Goal: Task Accomplishment & Management: Complete application form

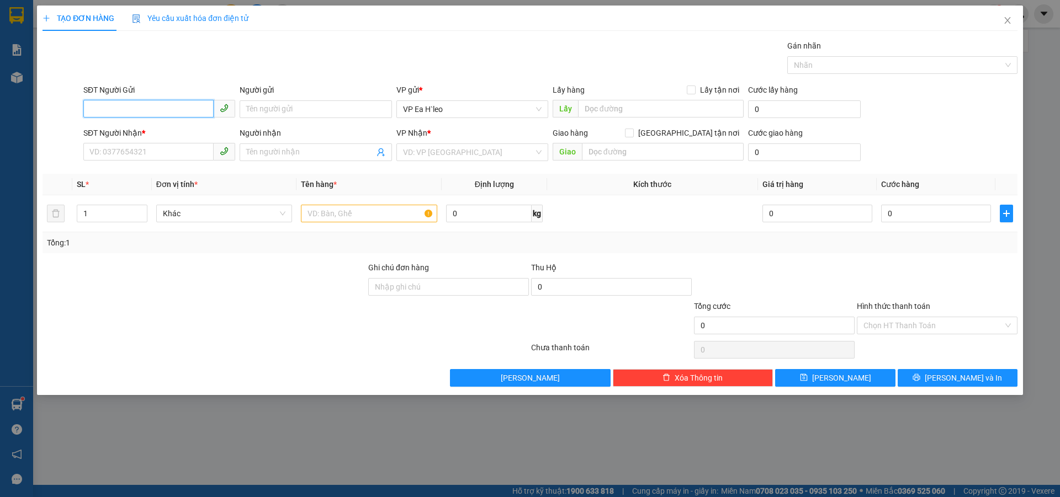
click at [110, 101] on input "SĐT Người Gửi" at bounding box center [148, 109] width 130 height 18
paste input "0786319499"
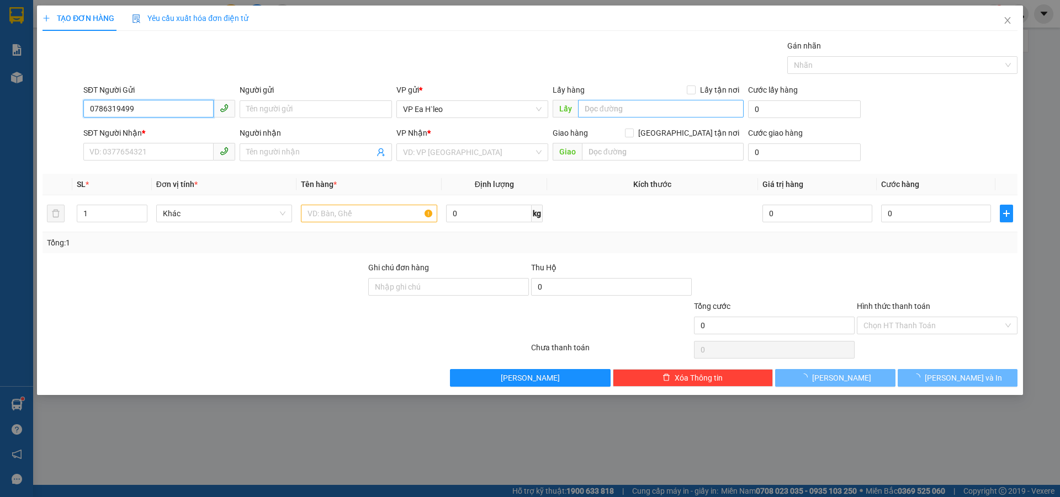
type input "0786319499"
click at [587, 114] on input "text" at bounding box center [661, 109] width 166 height 18
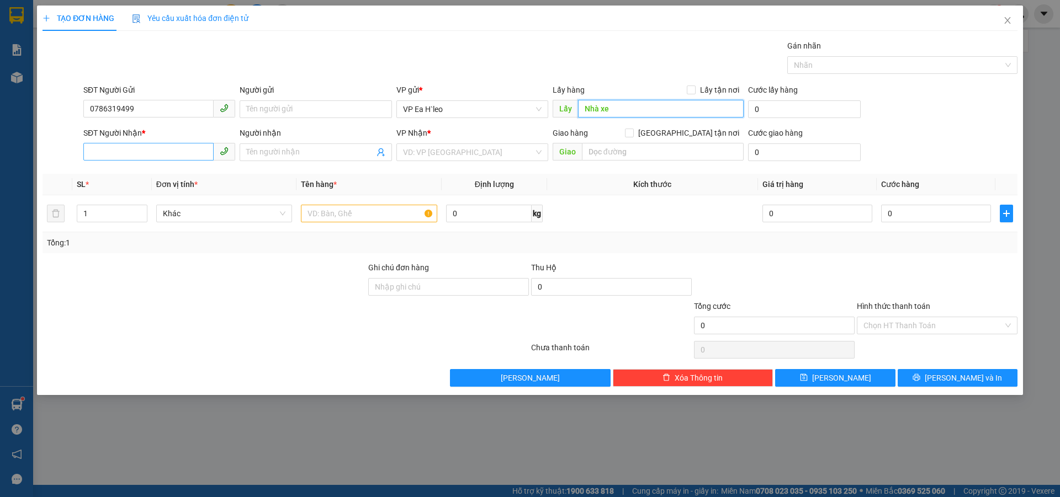
type input "Nhà xe"
click at [150, 153] on input "SĐT Người Nhận *" at bounding box center [148, 152] width 130 height 18
type input "0945301085"
type input "Cầu Ông Bố"
click at [358, 215] on input "text" at bounding box center [369, 214] width 136 height 18
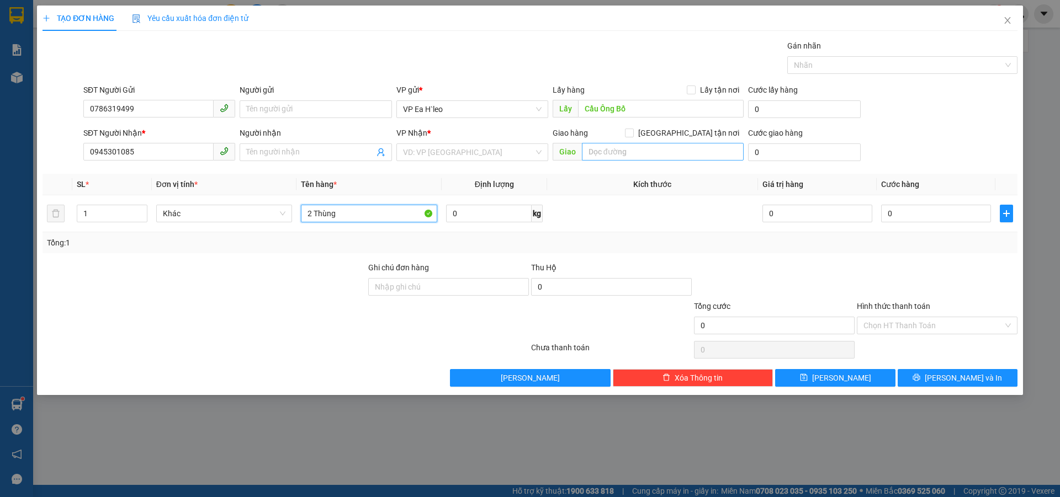
type input "2 Thùng"
click at [600, 149] on input "text" at bounding box center [663, 152] width 162 height 18
type input "Nhà xe"
click at [141, 110] on input "0786319499" at bounding box center [148, 109] width 130 height 18
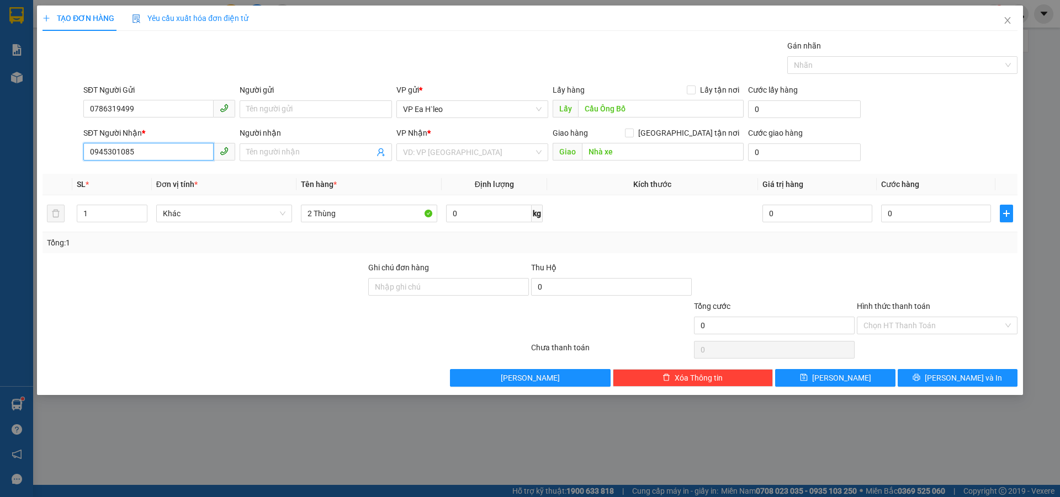
click at [151, 153] on input "0945301085" at bounding box center [148, 152] width 130 height 18
click at [242, 356] on div at bounding box center [285, 350] width 488 height 22
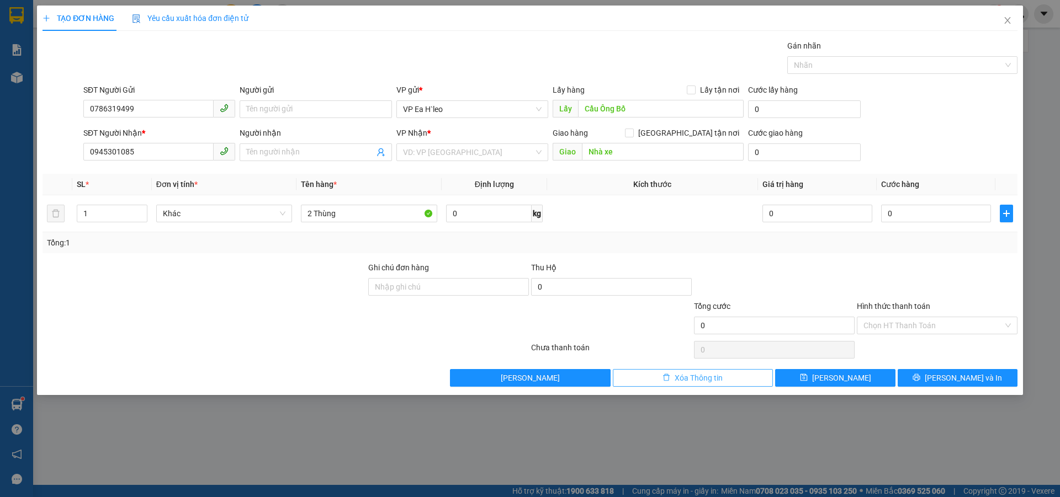
click at [667, 376] on icon "delete" at bounding box center [666, 377] width 7 height 7
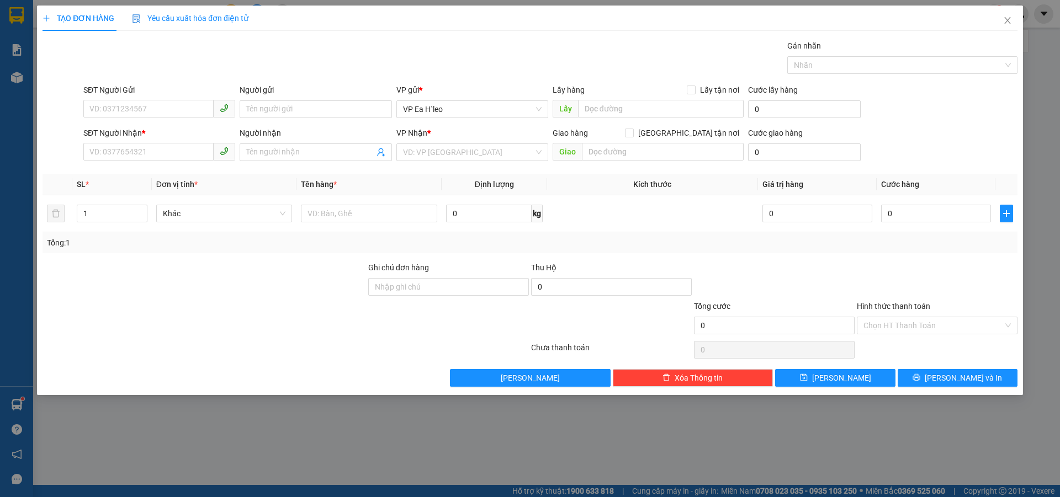
click at [1044, 274] on div "TẠO ĐƠN HÀNG Yêu cầu xuất hóa đơn điện tử Transit Pickup Surcharge Ids Transit …" at bounding box center [530, 248] width 1060 height 497
paste input "0374712222"
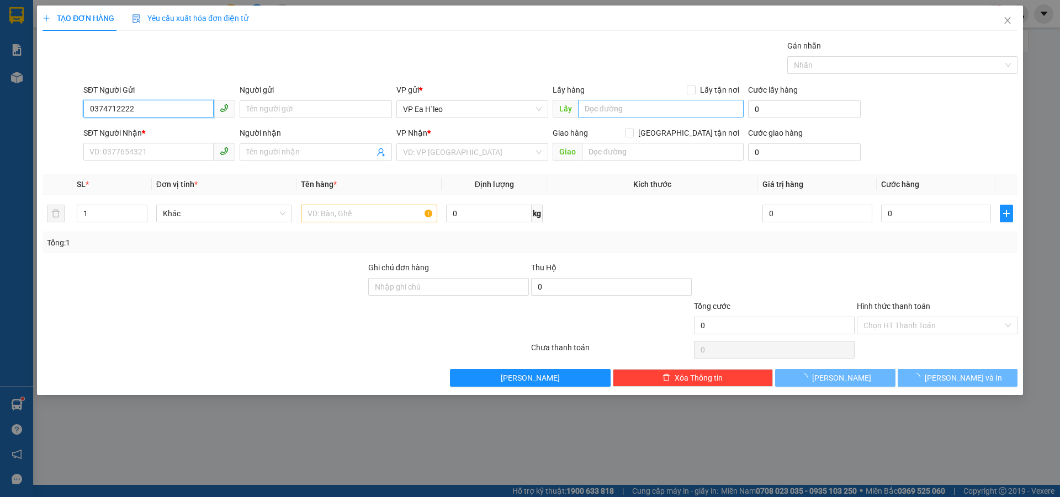
type input "0374712222"
click at [619, 100] on input "text" at bounding box center [661, 109] width 166 height 18
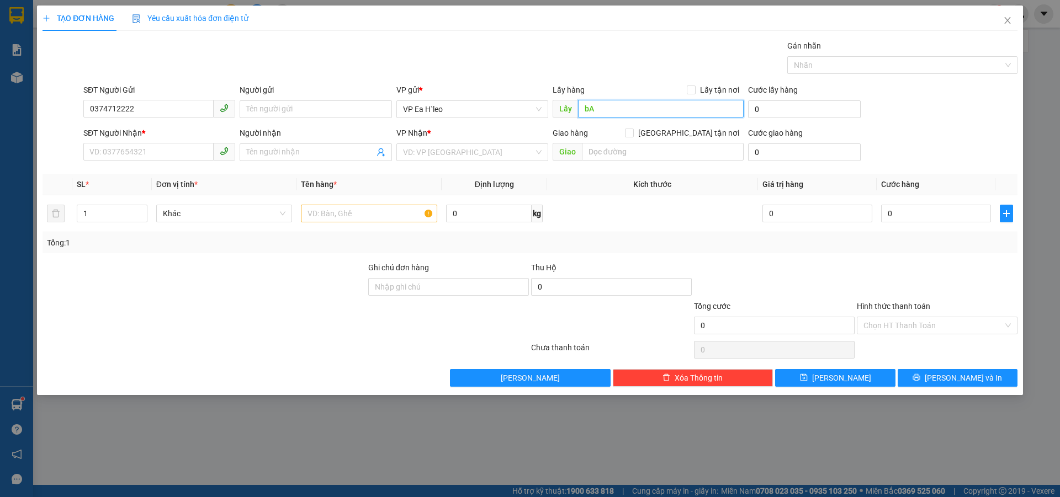
type input "b"
type input "Bách Hóa Xanh 72"
click at [484, 147] on input "search" at bounding box center [468, 152] width 131 height 17
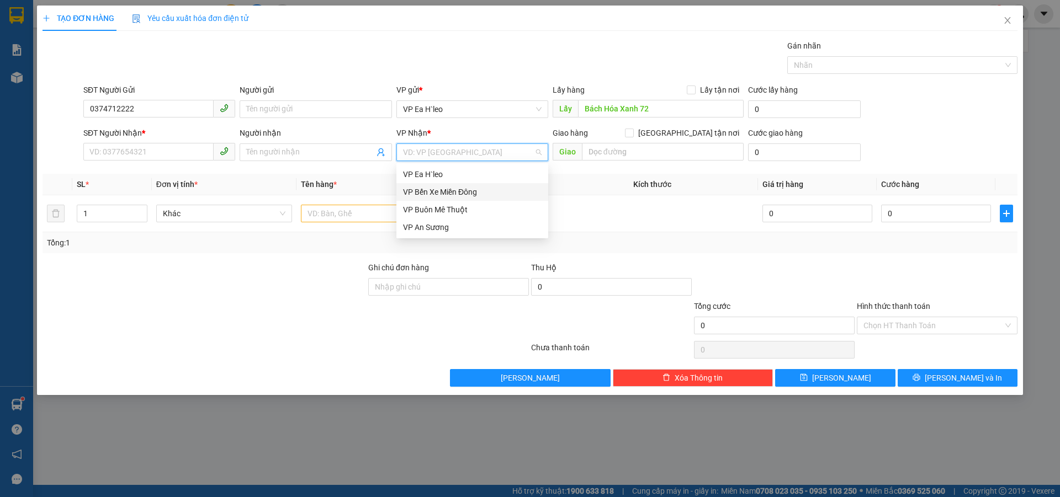
click at [490, 195] on div "VP Bến Xe Miền Đông" at bounding box center [472, 192] width 139 height 12
click at [346, 216] on input "text" at bounding box center [369, 214] width 136 height 18
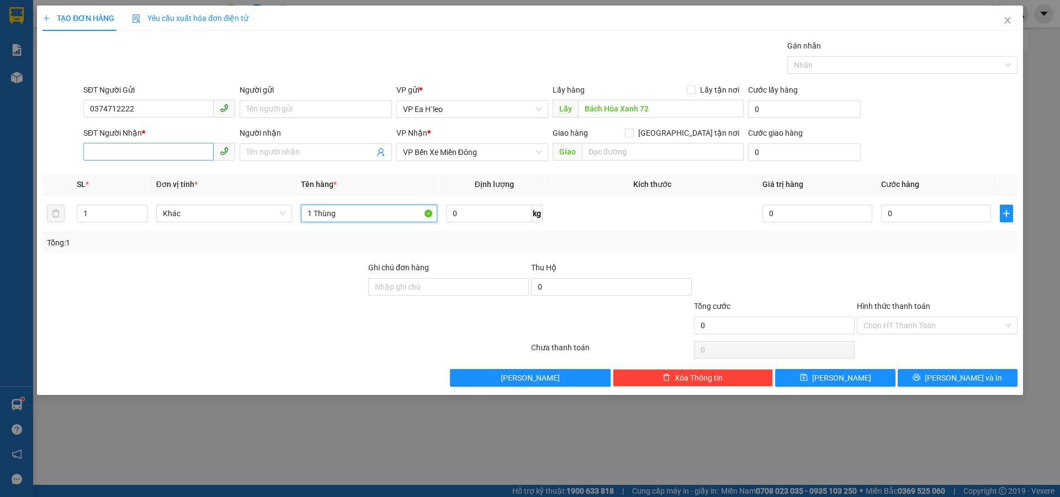
type input "1 Thùng"
click at [101, 151] on input "SĐT Người Nhận *" at bounding box center [148, 152] width 130 height 18
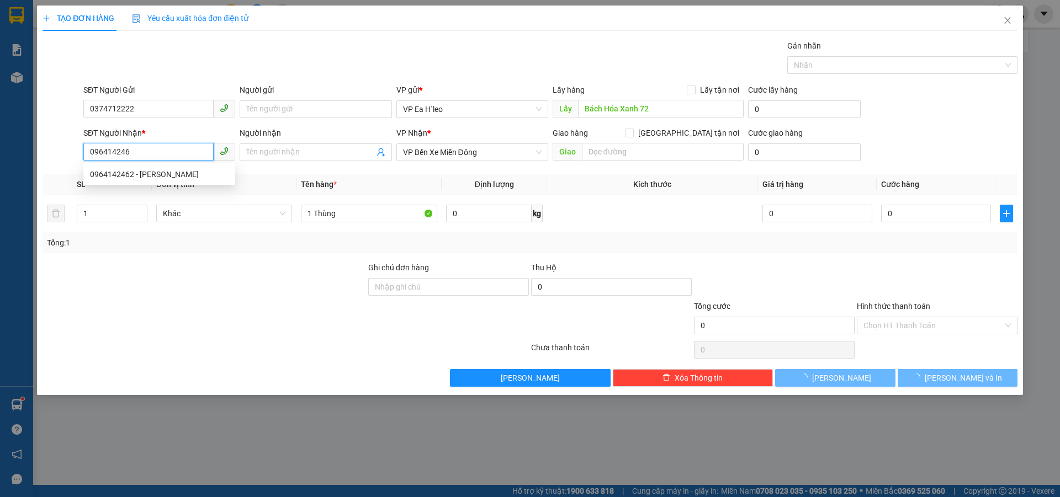
type input "0964142462"
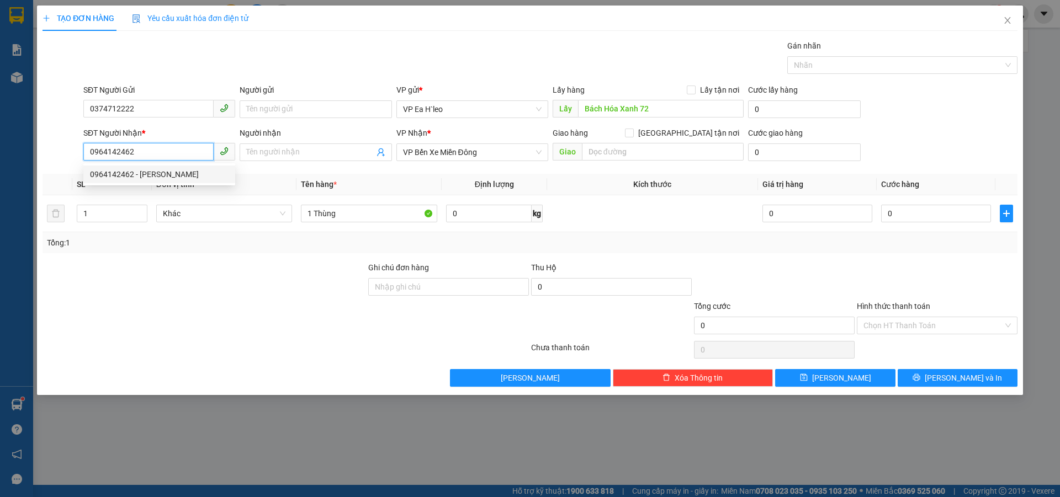
click at [151, 176] on div "0964142462 - [PERSON_NAME]" at bounding box center [159, 174] width 139 height 12
type input "[PERSON_NAME]"
type input "0964142462"
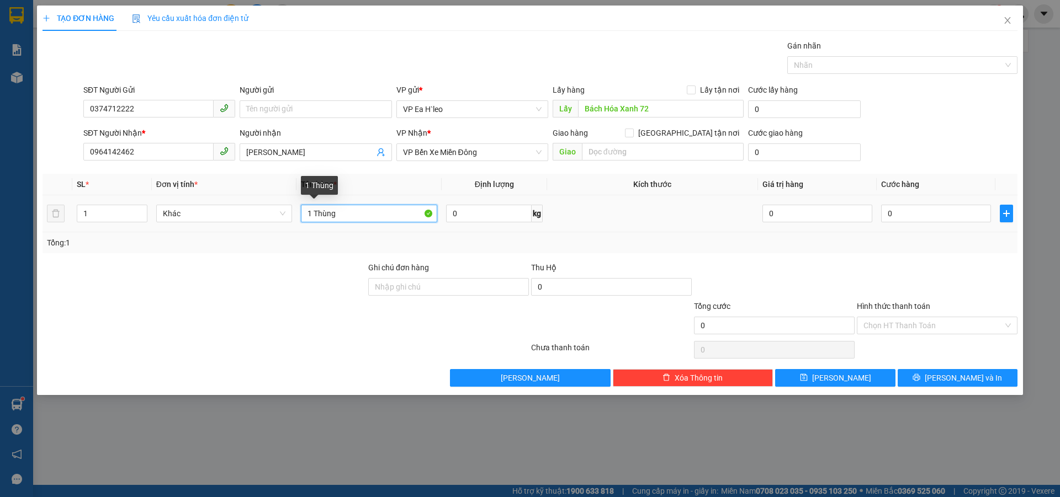
click at [312, 216] on input "1 Thùng" at bounding box center [369, 214] width 136 height 18
type input "3 Thùng"
click at [56, 221] on tr "1 Khác 3 Thùng 0 kg 0 0" at bounding box center [529, 213] width 975 height 37
type input "3"
click at [731, 267] on div at bounding box center [774, 281] width 163 height 39
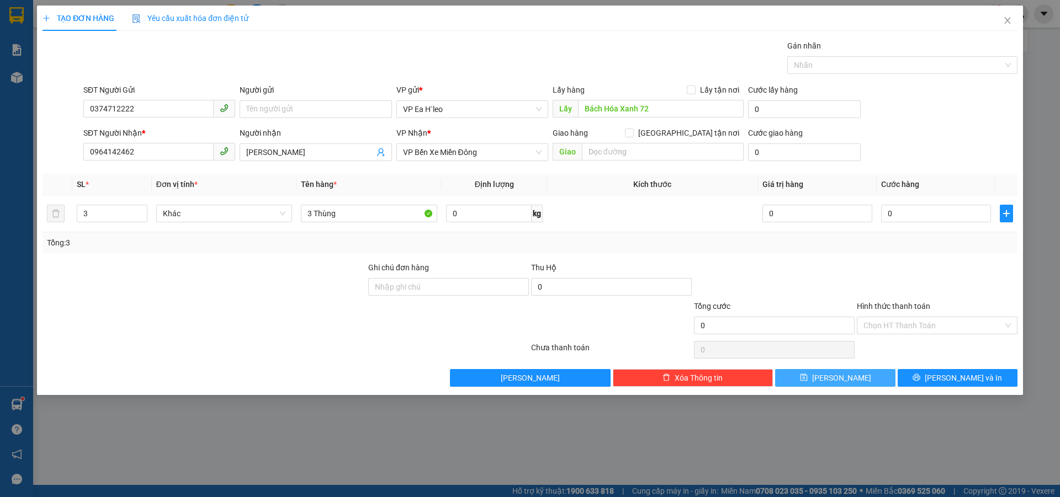
click at [859, 375] on button "[PERSON_NAME]" at bounding box center [835, 378] width 120 height 18
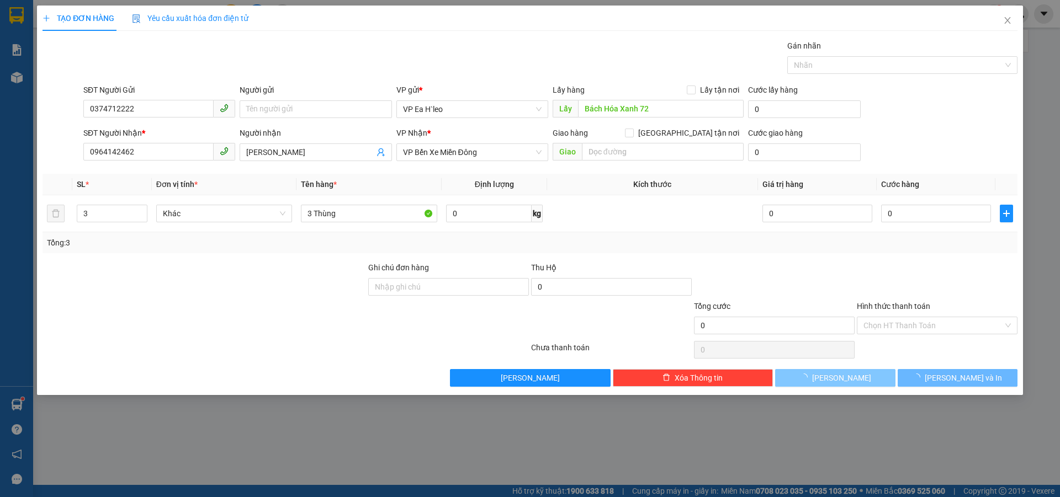
type input "1"
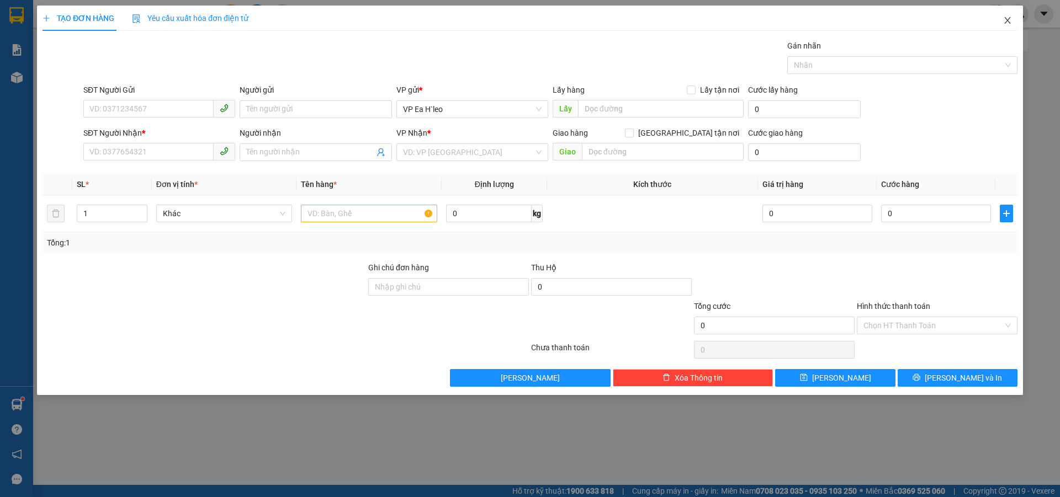
click at [1007, 19] on icon "close" at bounding box center [1007, 20] width 9 height 9
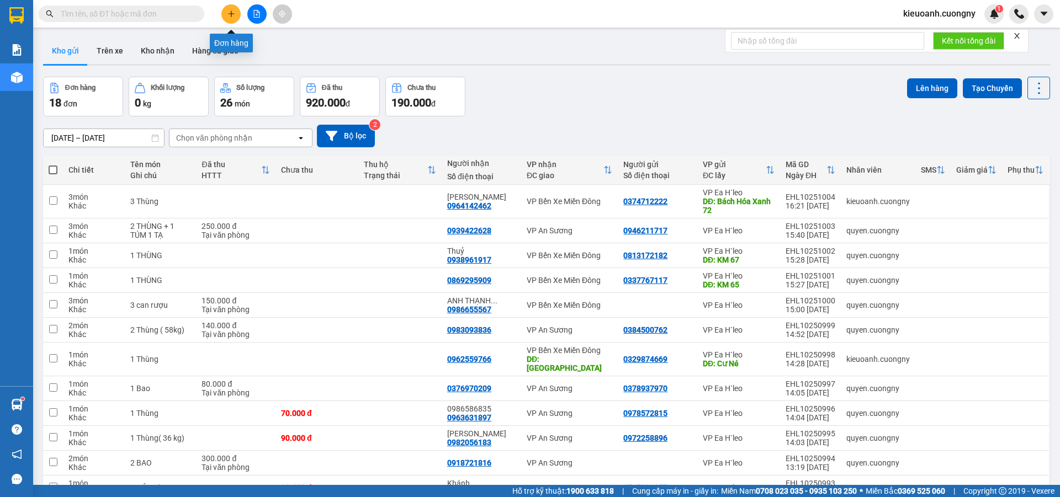
click at [237, 15] on button at bounding box center [230, 13] width 19 height 19
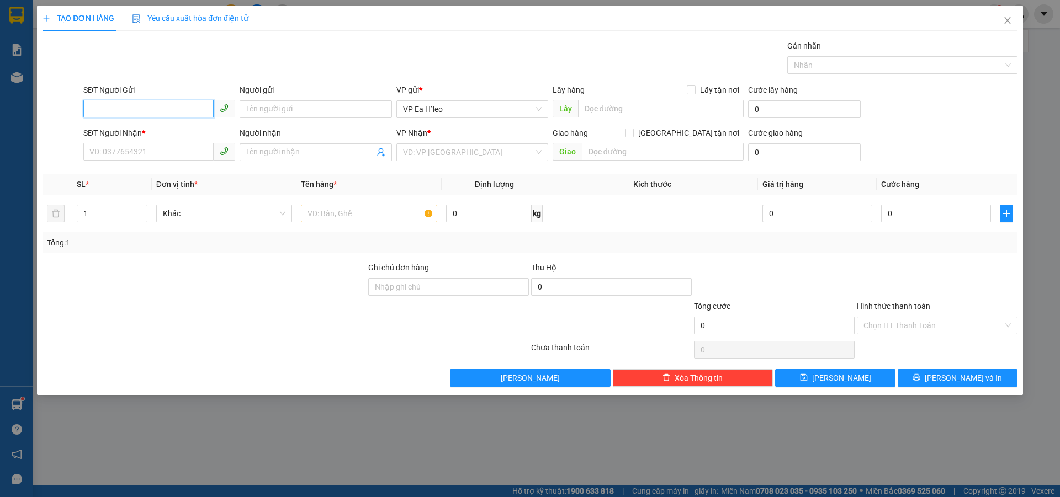
paste input "0974841764"
click at [90, 108] on input "0974841764" at bounding box center [148, 109] width 130 height 18
click at [93, 107] on input "0974841764" at bounding box center [148, 109] width 130 height 18
type input "0974841764"
click at [102, 153] on input "SĐT Người Nhận *" at bounding box center [148, 152] width 130 height 18
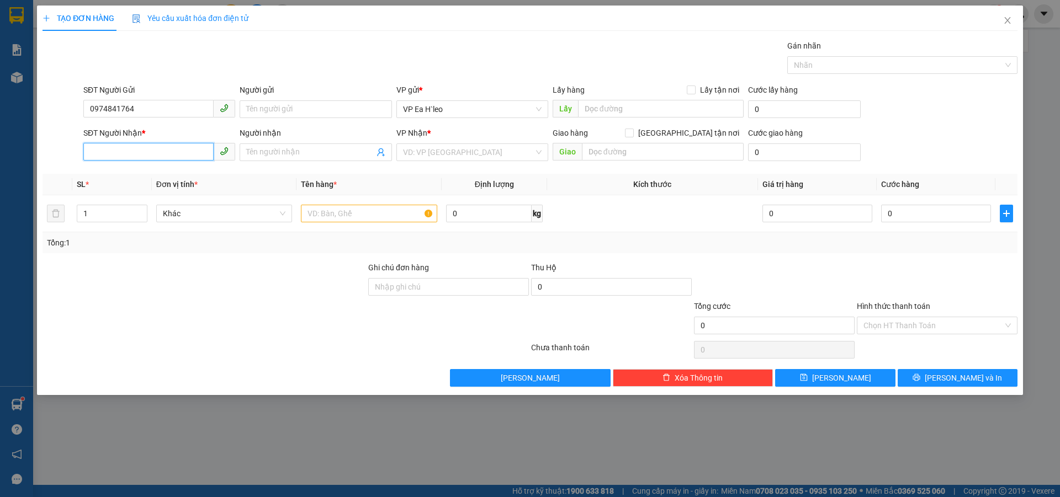
click at [148, 147] on input "SĐT Người Nhận *" at bounding box center [148, 152] width 130 height 18
paste input "0363465399"
type input "0363465399"
click at [584, 109] on input "text" at bounding box center [661, 109] width 166 height 18
type input "Ngã Ba Hoàng Thường"
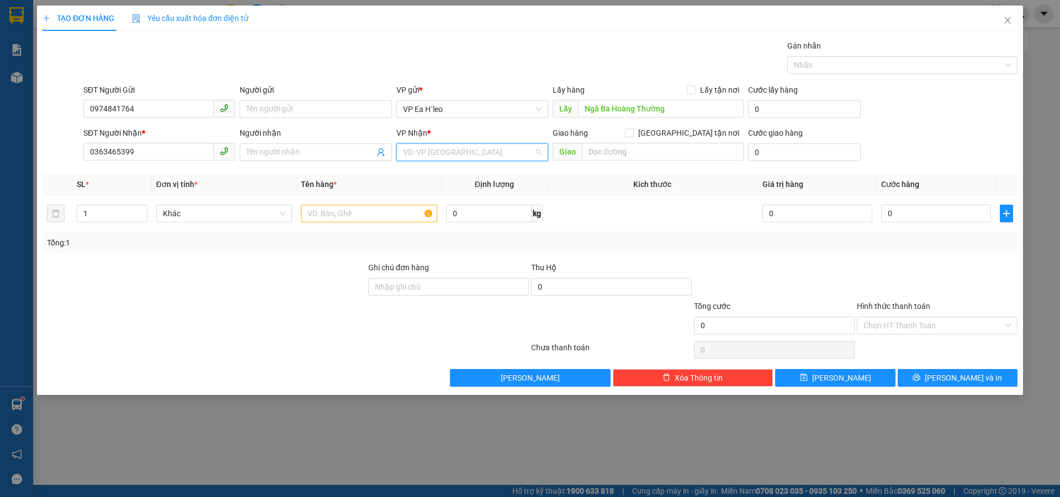
click at [433, 151] on input "search" at bounding box center [468, 152] width 131 height 17
click at [464, 196] on div "VP Bến Xe Miền Đông" at bounding box center [472, 192] width 139 height 12
click at [392, 216] on input "text" at bounding box center [369, 214] width 136 height 18
type input "1 [PERSON_NAME] gửi tài 21h"
click at [281, 278] on div at bounding box center [204, 281] width 326 height 39
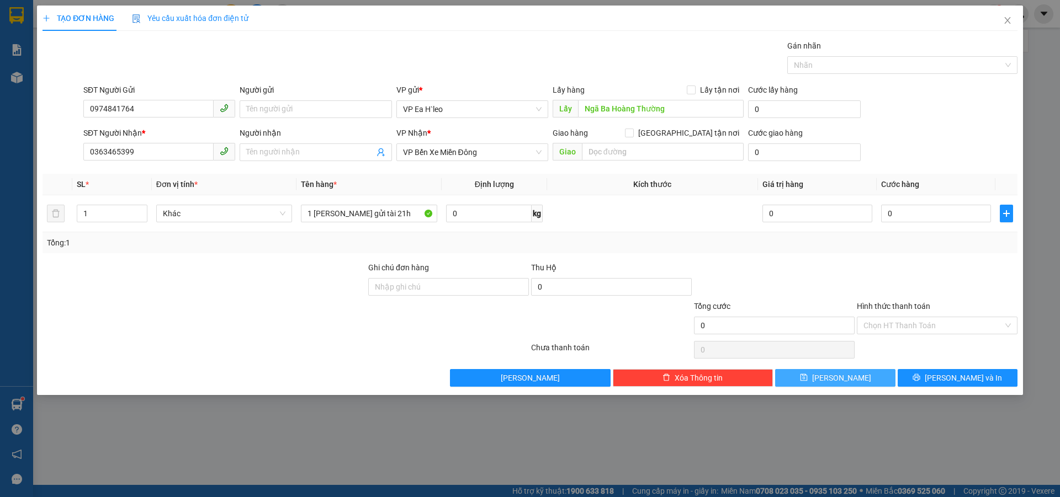
click at [832, 371] on button "[PERSON_NAME]" at bounding box center [835, 378] width 120 height 18
click at [1011, 17] on span "Close" at bounding box center [1007, 21] width 31 height 31
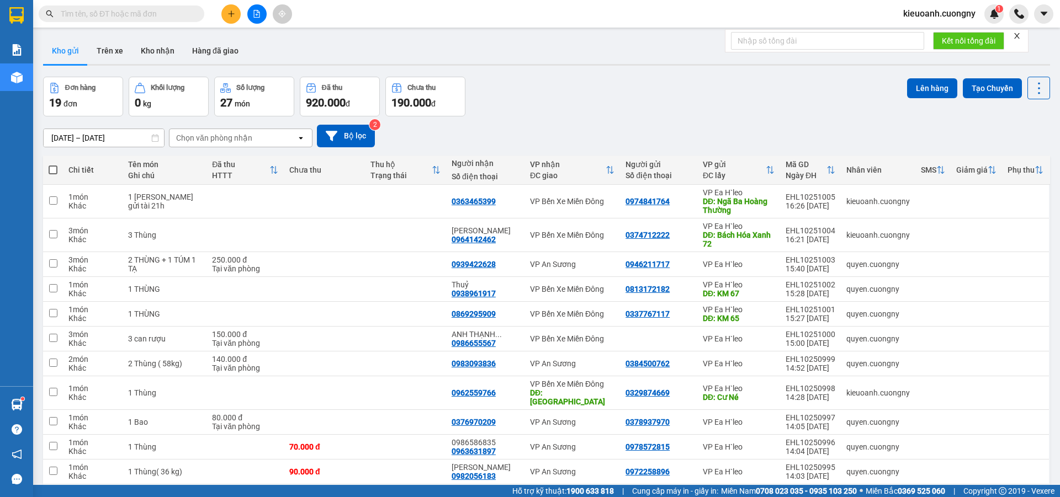
click at [236, 16] on button at bounding box center [230, 13] width 19 height 19
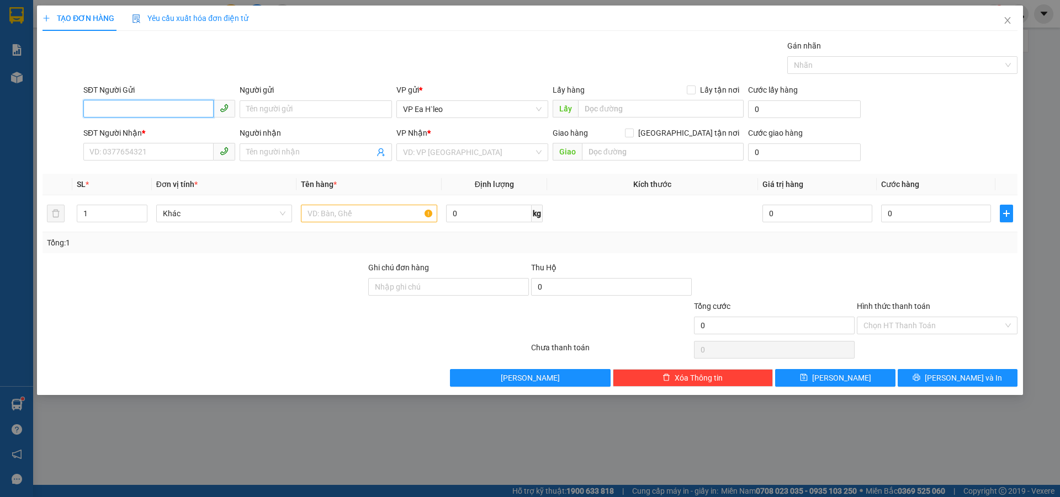
paste input "0984852043"
type input "0984852043"
click at [184, 150] on input "SĐT Người Nhận *" at bounding box center [148, 152] width 130 height 18
type input "0941323200"
click at [594, 116] on input "text" at bounding box center [661, 109] width 166 height 18
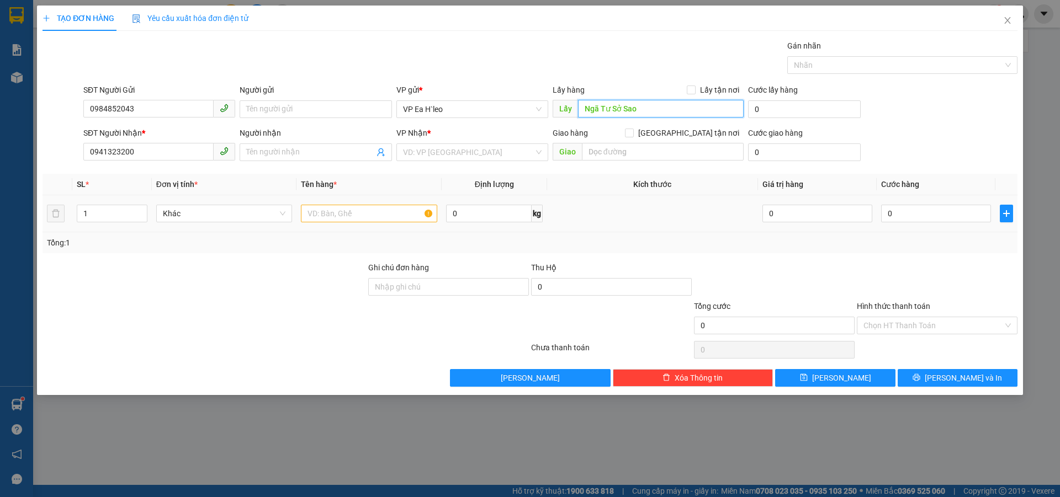
type input "Ngã Tư Sở Sao"
drag, startPoint x: 156, startPoint y: 199, endPoint x: 136, endPoint y: 200, distance: 19.9
click at [136, 200] on tr "1 Khác 0 kg 0 0" at bounding box center [529, 213] width 975 height 37
click at [167, 113] on input "0984852043" at bounding box center [148, 109] width 130 height 18
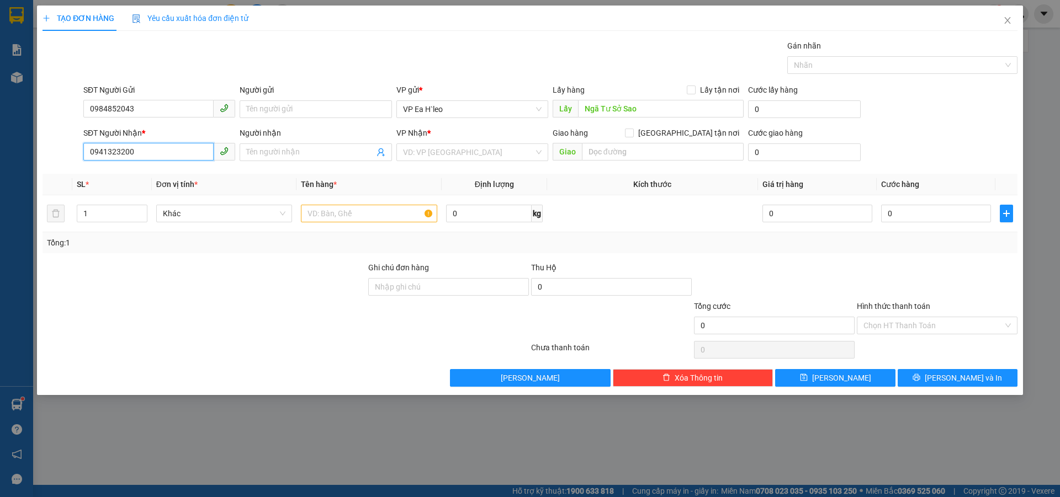
click at [132, 146] on input "0941323200" at bounding box center [148, 152] width 130 height 18
click at [254, 277] on div at bounding box center [204, 281] width 326 height 39
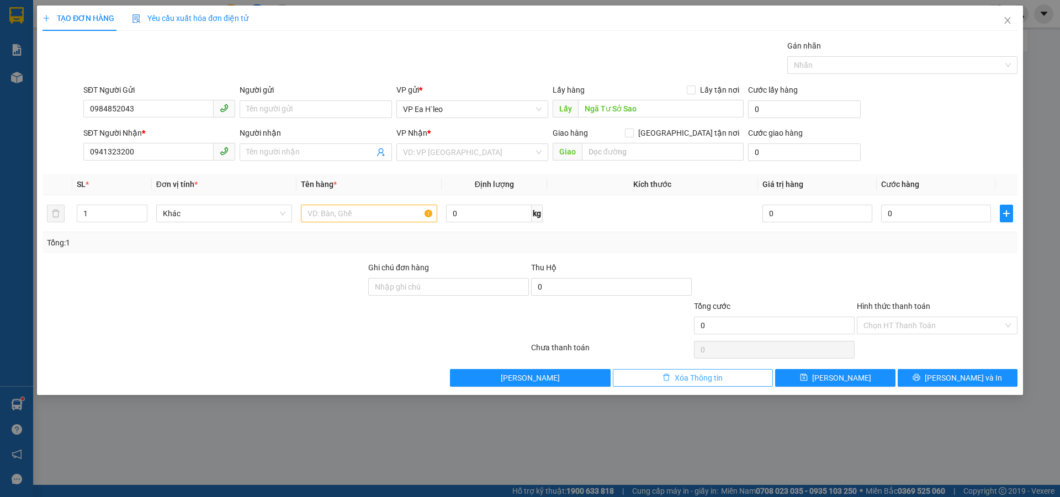
click at [694, 380] on span "Xóa Thông tin" at bounding box center [698, 378] width 48 height 12
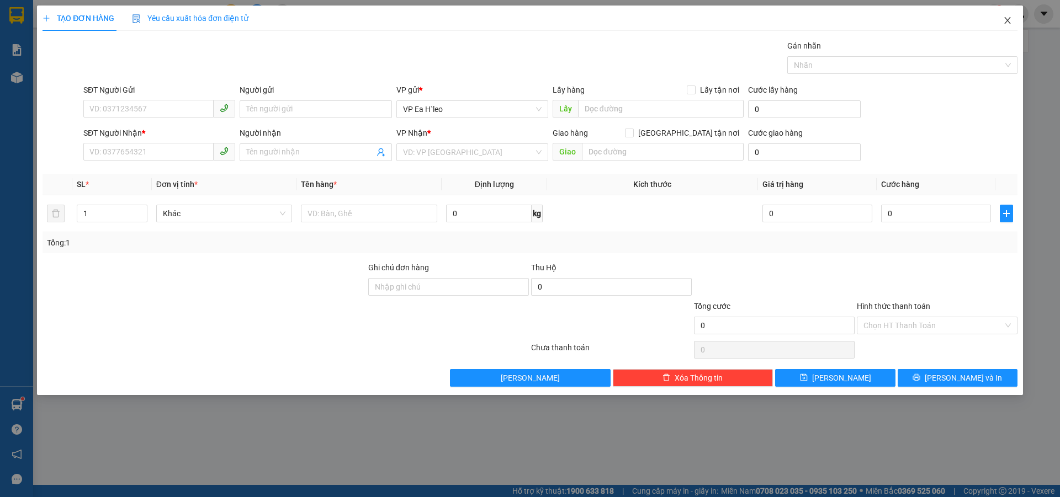
click at [1011, 14] on span "Close" at bounding box center [1007, 21] width 31 height 31
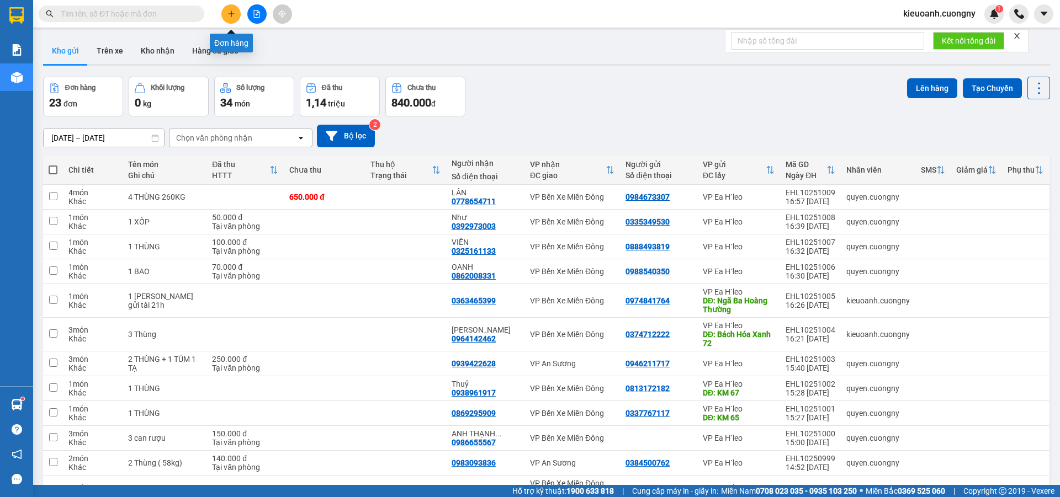
click at [232, 13] on icon "plus" at bounding box center [231, 14] width 8 height 8
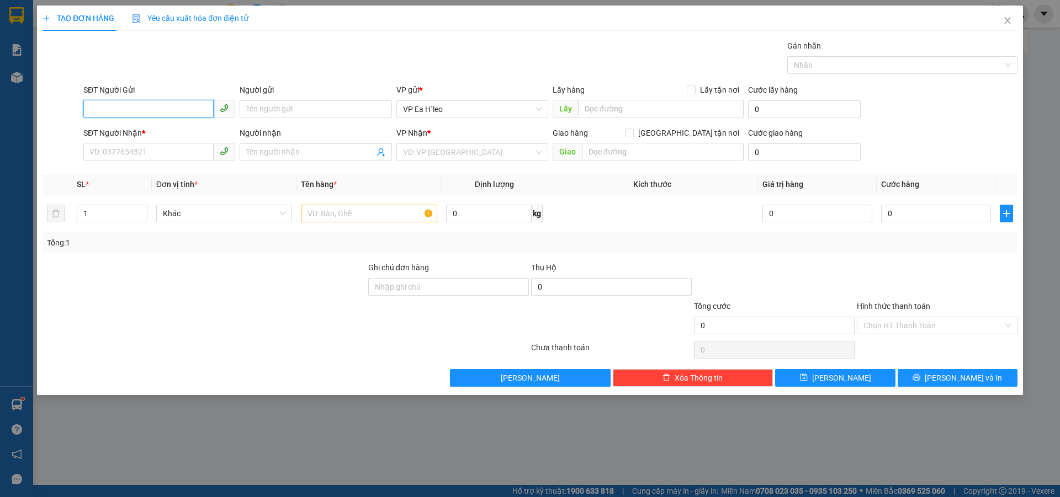
drag, startPoint x: 102, startPoint y: 108, endPoint x: 95, endPoint y: 111, distance: 7.4
paste input "0348798190"
type input "0348798190"
click at [178, 146] on input "SĐT Người Nhận *" at bounding box center [148, 152] width 130 height 18
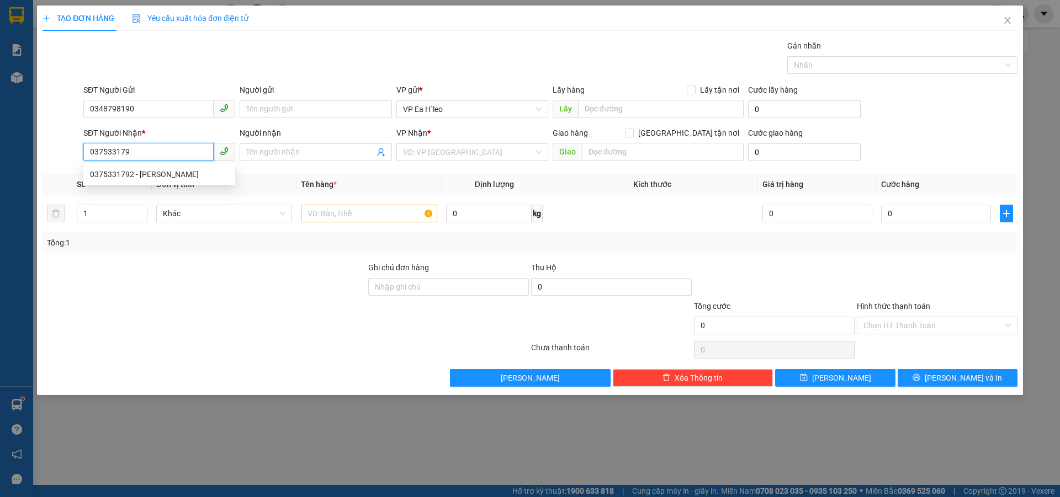
type input "0375331792"
click at [148, 174] on div "0375331792 - [PERSON_NAME]" at bounding box center [159, 174] width 139 height 12
type input "Hồng"
type input "0375331792"
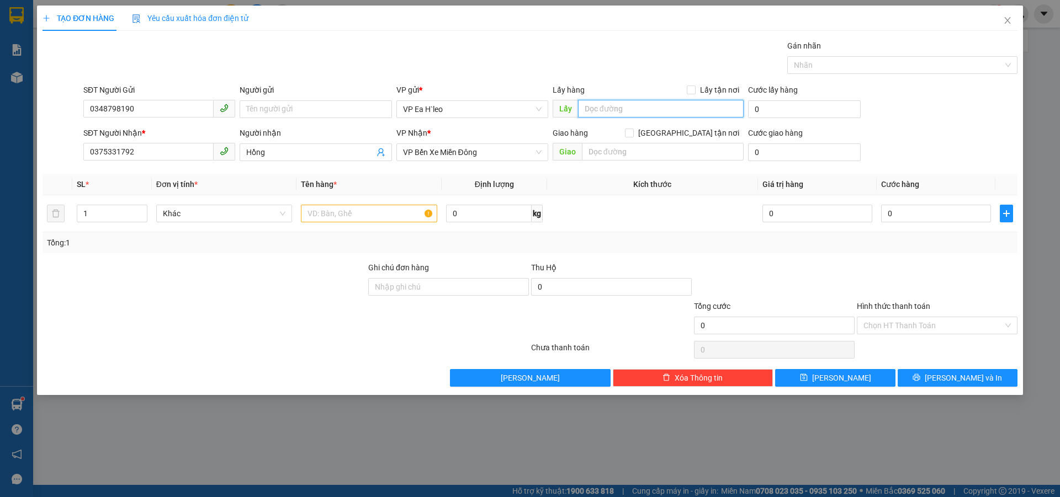
click at [618, 113] on input "text" at bounding box center [661, 109] width 166 height 18
type input "Cư Né"
click at [619, 156] on input "text" at bounding box center [663, 152] width 162 height 18
type input "Ngã Tư Sở Sao"
click at [345, 210] on input "text" at bounding box center [369, 214] width 136 height 18
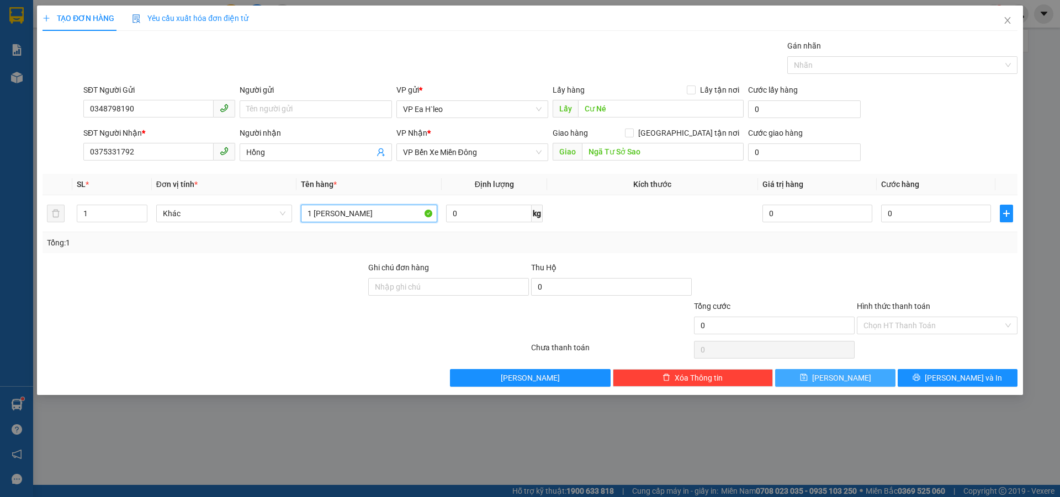
type input "1 [PERSON_NAME]"
click at [806, 380] on button "[PERSON_NAME]" at bounding box center [835, 378] width 120 height 18
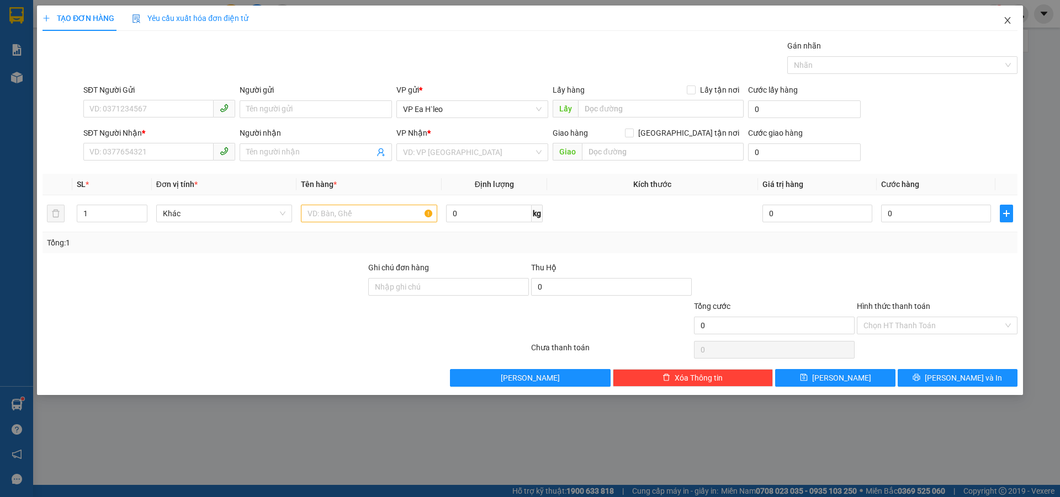
click at [1010, 23] on icon "close" at bounding box center [1007, 20] width 9 height 9
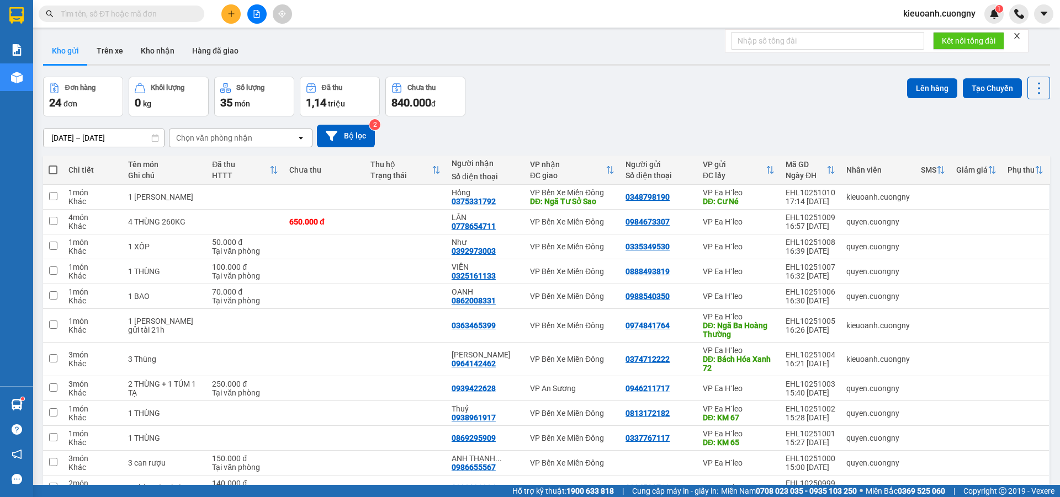
click at [596, 123] on div "[DATE] – [DATE] Press the down arrow key to interact with the calendar and sele…" at bounding box center [546, 135] width 1007 height 39
click at [227, 18] on button at bounding box center [230, 13] width 19 height 19
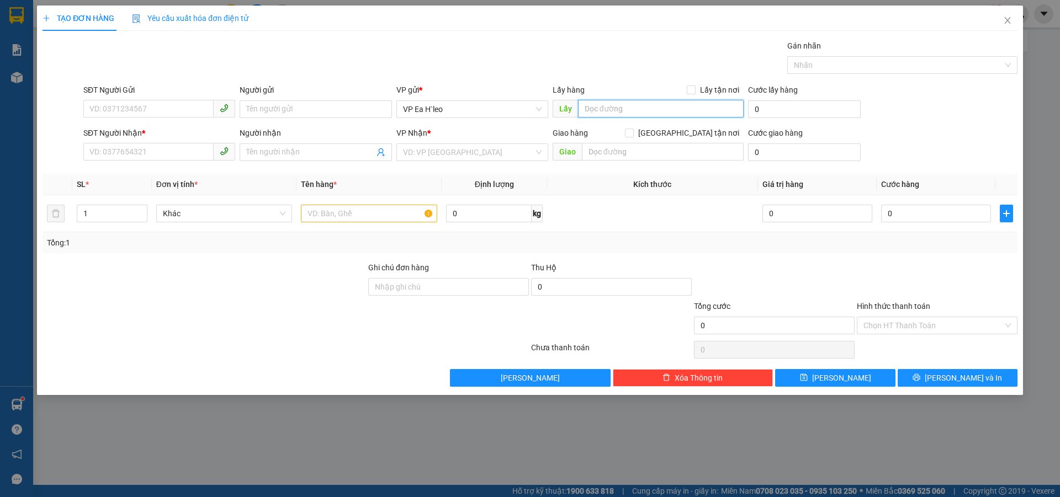
click at [586, 104] on input "text" at bounding box center [661, 109] width 166 height 18
type input "c"
type input "Chợ [PERSON_NAME]"
click at [617, 153] on input "text" at bounding box center [663, 152] width 162 height 18
click at [507, 159] on input "search" at bounding box center [468, 152] width 131 height 17
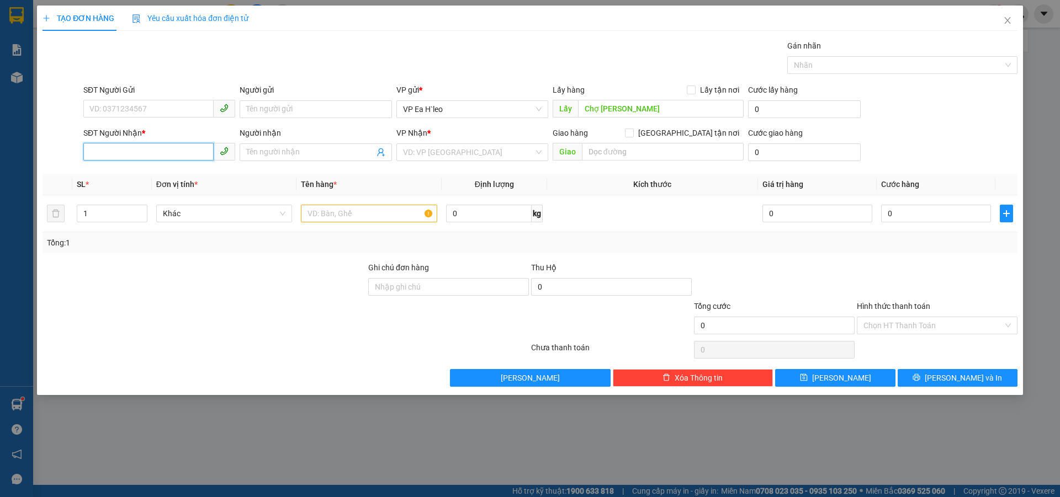
click at [169, 157] on input "SĐT Người Nhận *" at bounding box center [148, 152] width 130 height 18
type input "0365552303"
click at [119, 105] on input "SĐT Người Gửi" at bounding box center [148, 109] width 130 height 18
paste input "0899029519"
type input "0899029519"
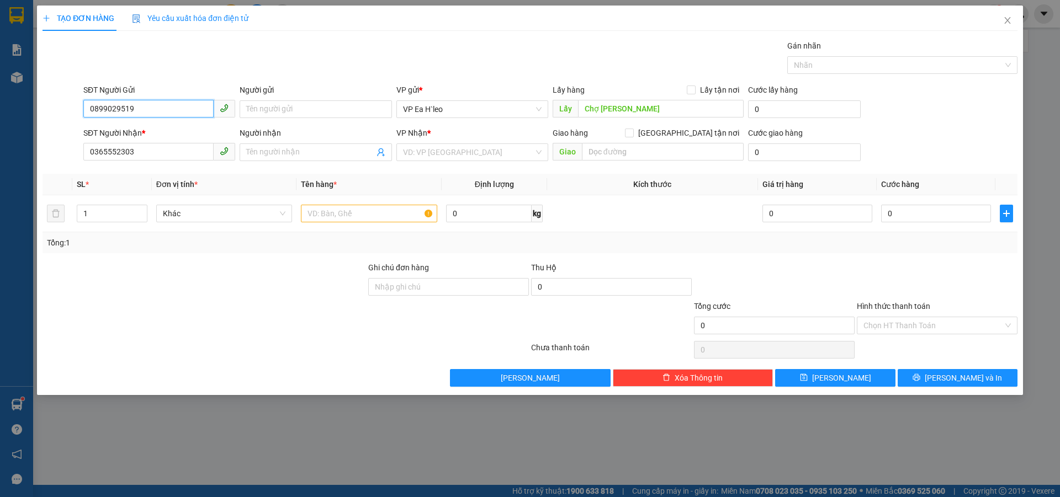
click at [145, 101] on input "0899029519" at bounding box center [148, 109] width 130 height 18
click at [180, 150] on input "0365552303" at bounding box center [148, 152] width 130 height 18
click at [267, 314] on div at bounding box center [204, 319] width 326 height 39
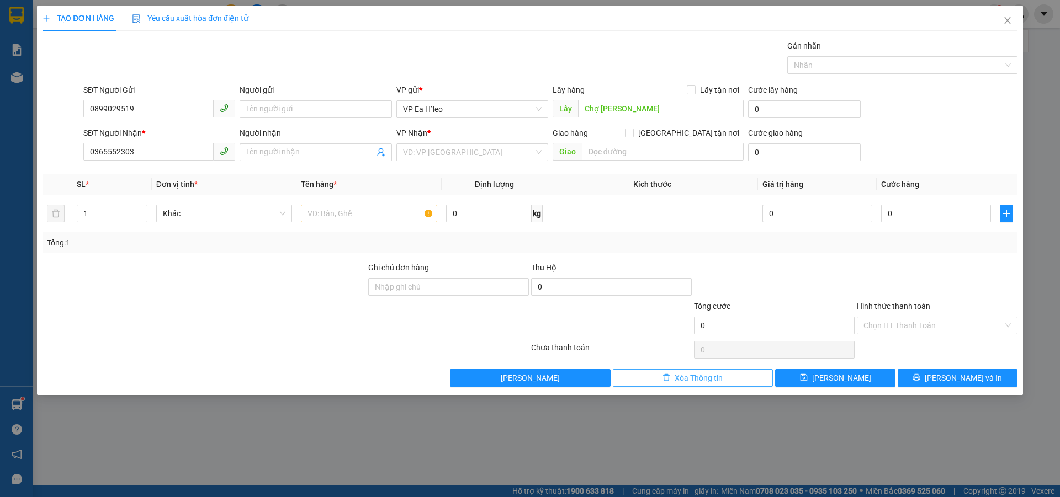
click at [682, 378] on span "Xóa Thông tin" at bounding box center [698, 378] width 48 height 12
